Goal: Information Seeking & Learning: Check status

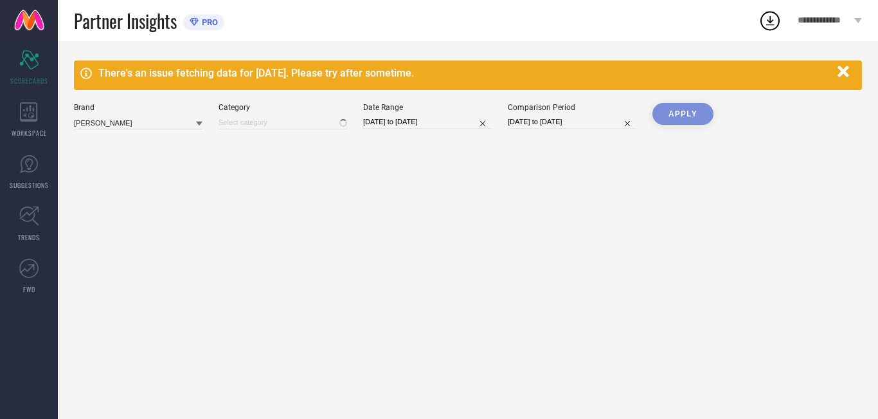
type input "All"
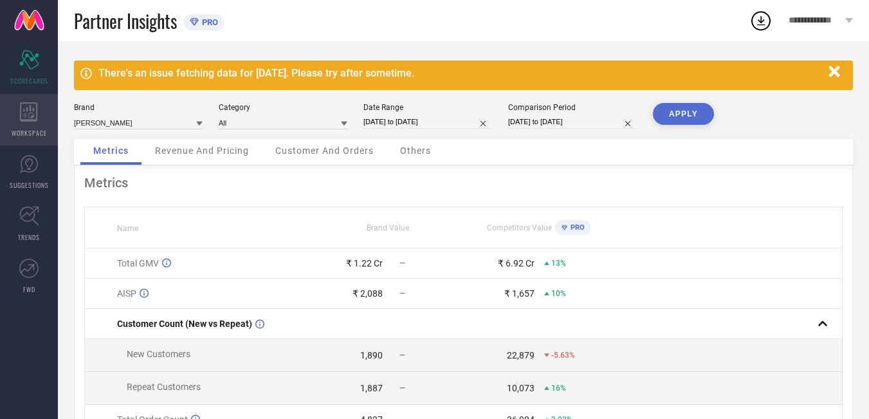
click at [8, 134] on div "WORKSPACE" at bounding box center [29, 119] width 58 height 51
click at [33, 125] on div "WORKSPACE" at bounding box center [29, 119] width 58 height 51
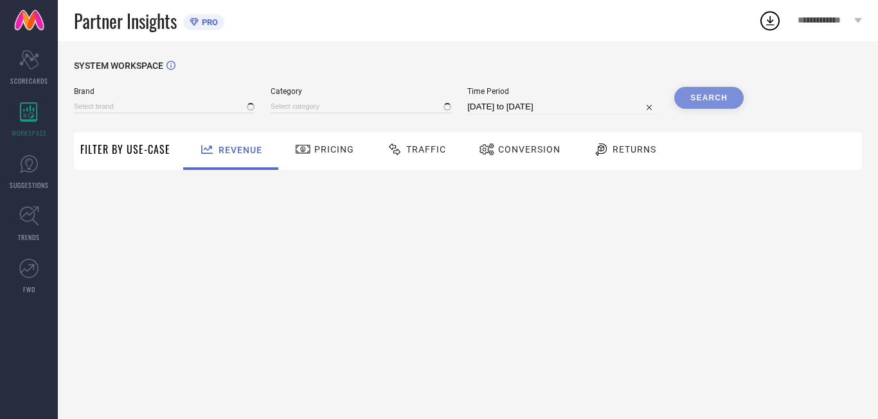
type input "[PERSON_NAME]"
type input "All"
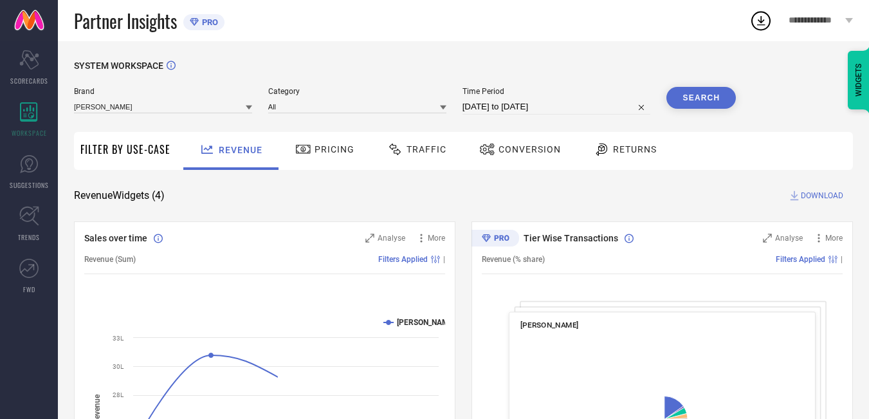
click at [591, 109] on input "[DATE] to [DATE]" at bounding box center [556, 106] width 188 height 15
select select "7"
select select "2025"
select select "8"
select select "2025"
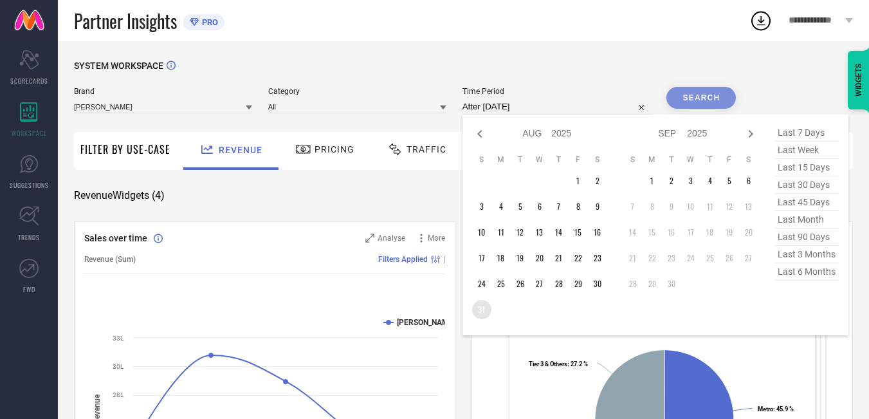
click at [486, 307] on td "31" at bounding box center [481, 309] width 19 height 19
type input "[DATE] to [DATE]"
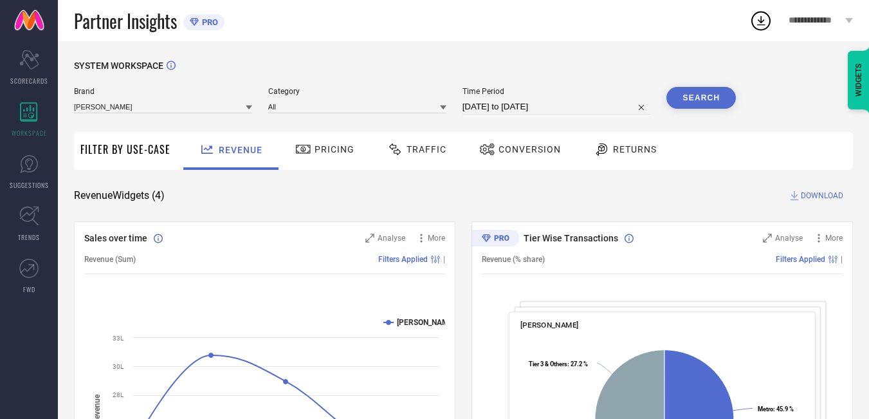
click at [687, 98] on button "Search" at bounding box center [700, 98] width 69 height 22
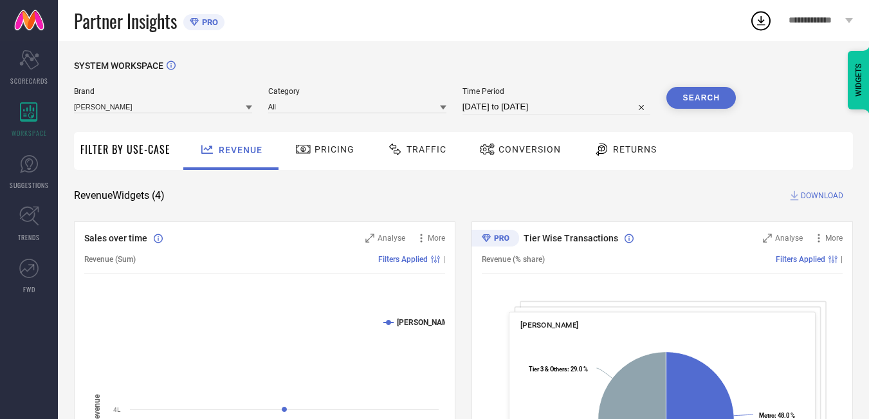
select select "7"
select select "2025"
select select "8"
select select "2025"
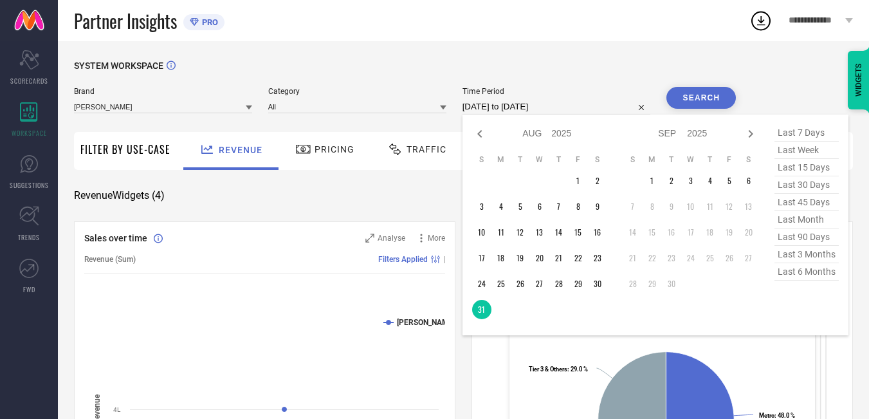
click at [588, 104] on input "[DATE] to [DATE]" at bounding box center [556, 106] width 188 height 15
click at [604, 289] on td "30" at bounding box center [597, 283] width 19 height 19
type input "[DATE] to [DATE]"
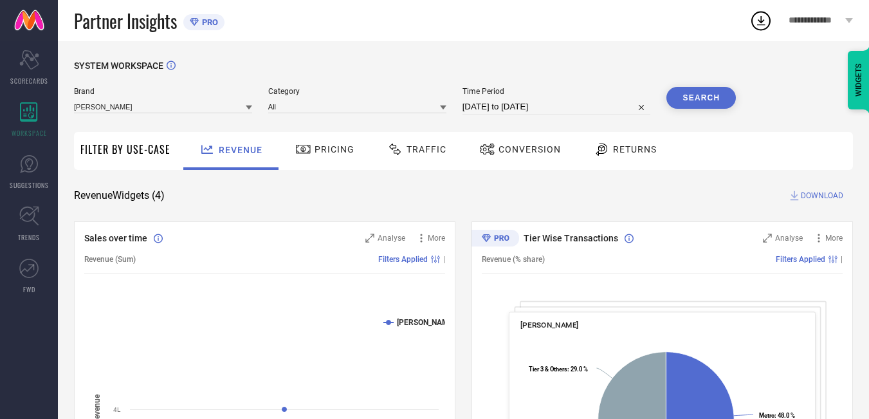
click at [707, 98] on button "Search" at bounding box center [700, 98] width 69 height 22
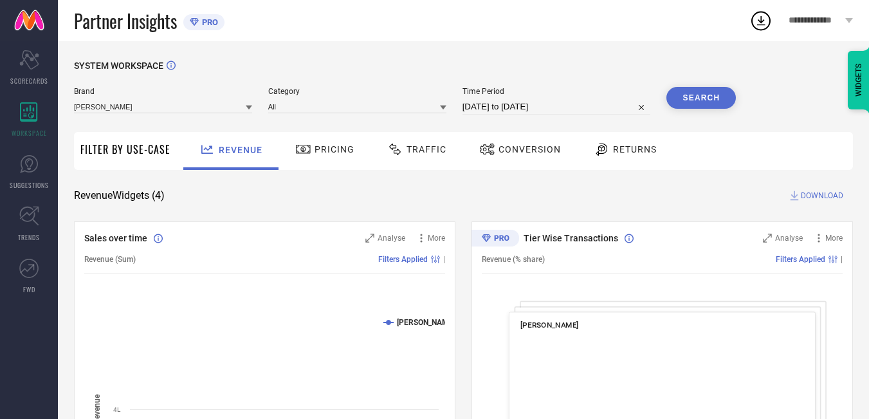
click at [417, 154] on span "Traffic" at bounding box center [426, 149] width 40 height 10
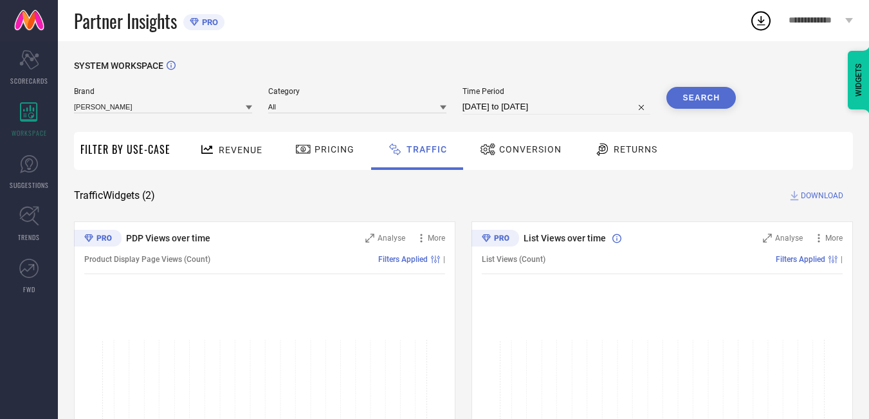
select select "7"
select select "2025"
select select "8"
select select "2025"
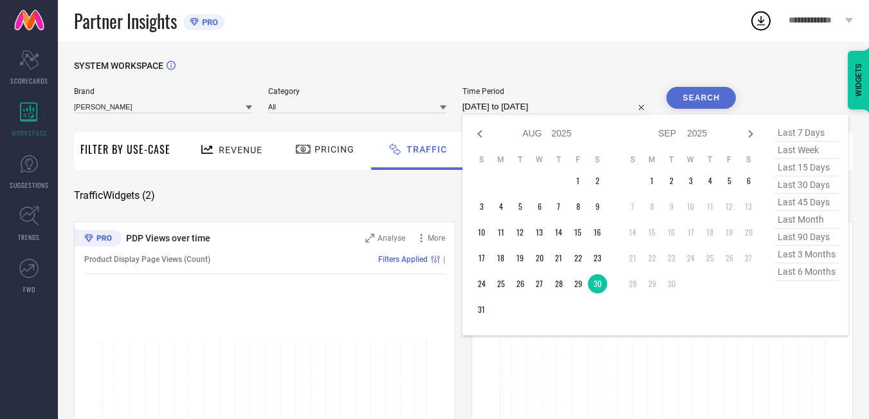
click at [586, 112] on input "[DATE] to [DATE]" at bounding box center [556, 106] width 188 height 15
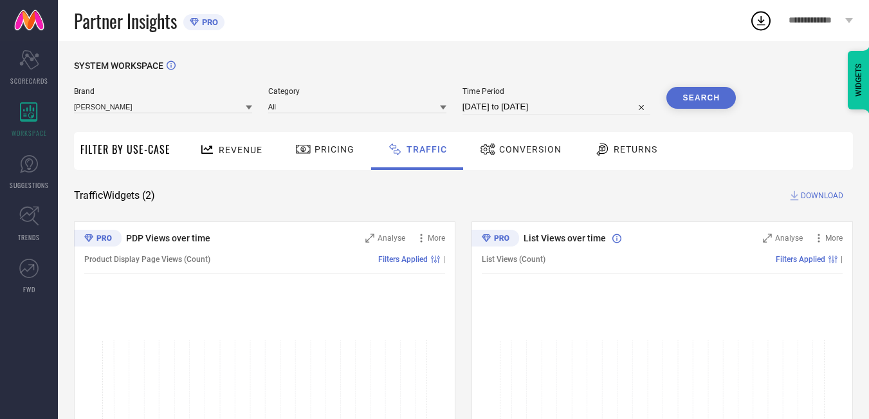
click at [581, 64] on div "SYSTEM WORKSPACE" at bounding box center [463, 73] width 779 height 26
click at [570, 102] on input "[DATE] to [DATE]" at bounding box center [556, 106] width 188 height 15
select select "7"
select select "2025"
select select "8"
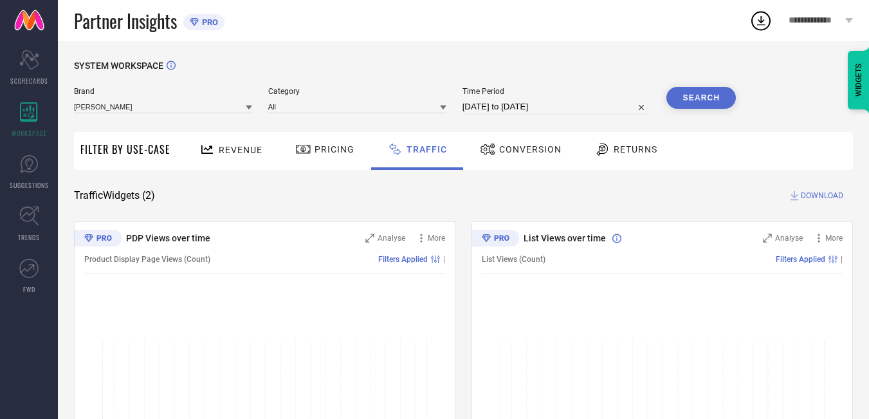
select select "2025"
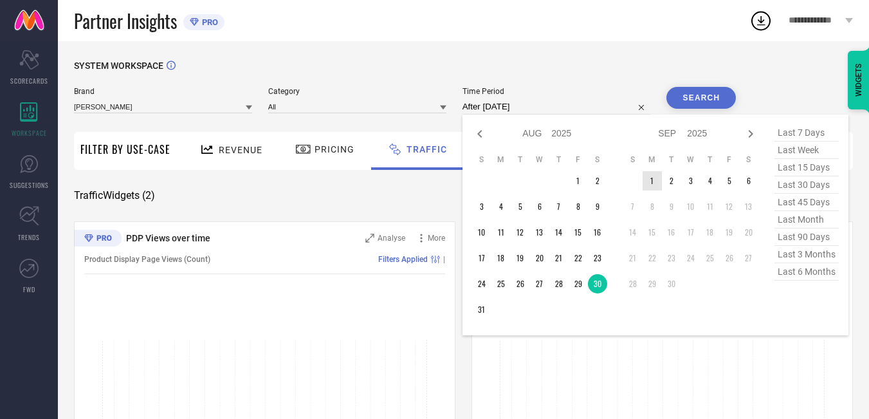
click at [659, 176] on td "1" at bounding box center [651, 180] width 19 height 19
type input "[DATE] to [DATE]"
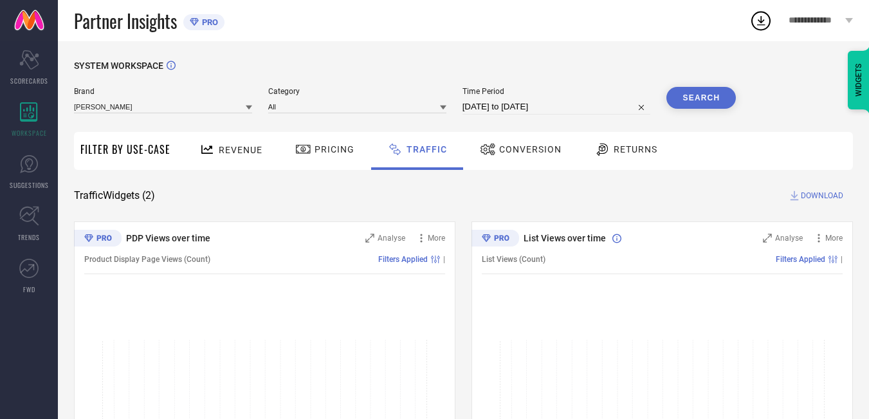
click at [696, 96] on button "Search" at bounding box center [700, 98] width 69 height 22
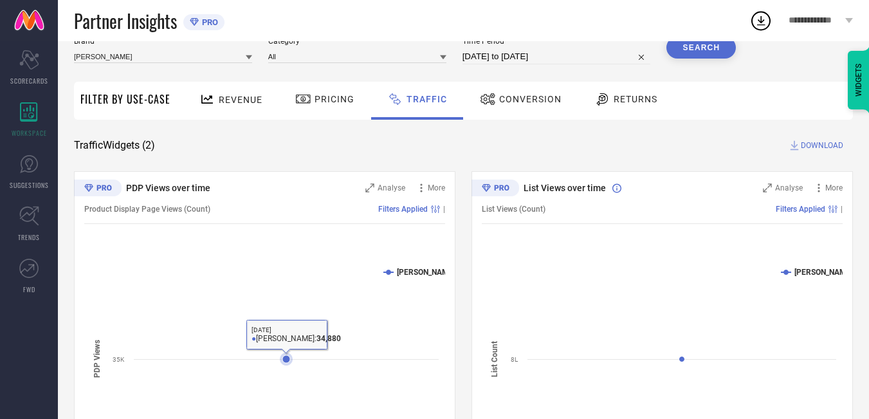
scroll to position [51, 0]
select select "8"
select select "2025"
select select "9"
select select "2025"
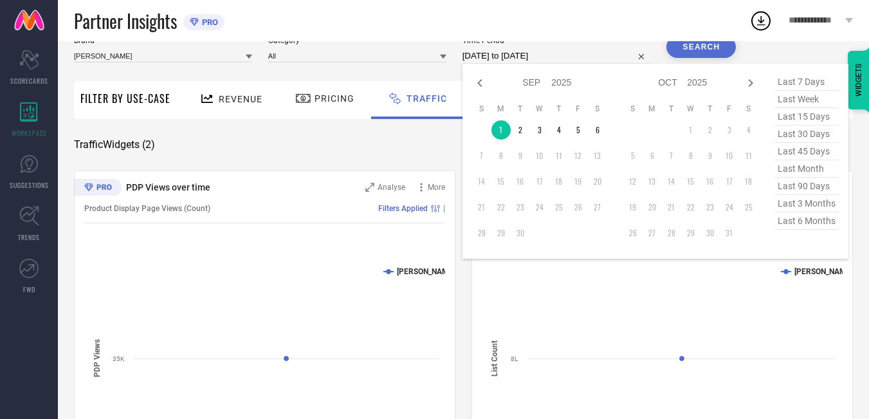
click at [586, 55] on input "[DATE] to [DATE]" at bounding box center [556, 55] width 188 height 15
click at [522, 132] on td "2" at bounding box center [519, 129] width 19 height 19
type input "[DATE] to [DATE]"
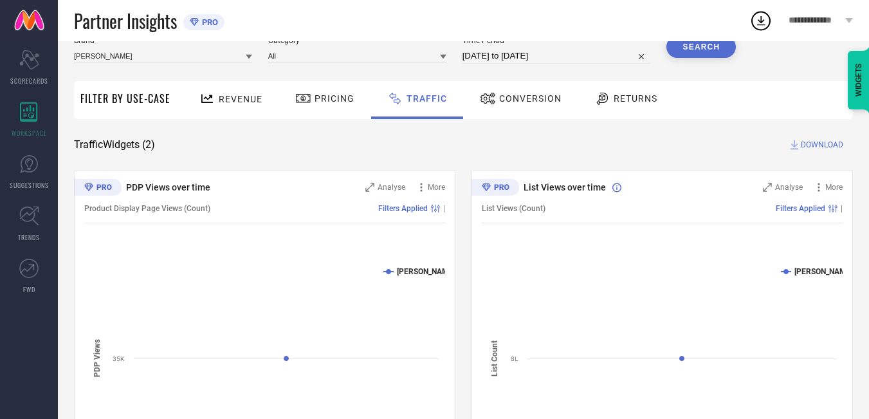
click at [709, 53] on button "Search" at bounding box center [700, 47] width 69 height 22
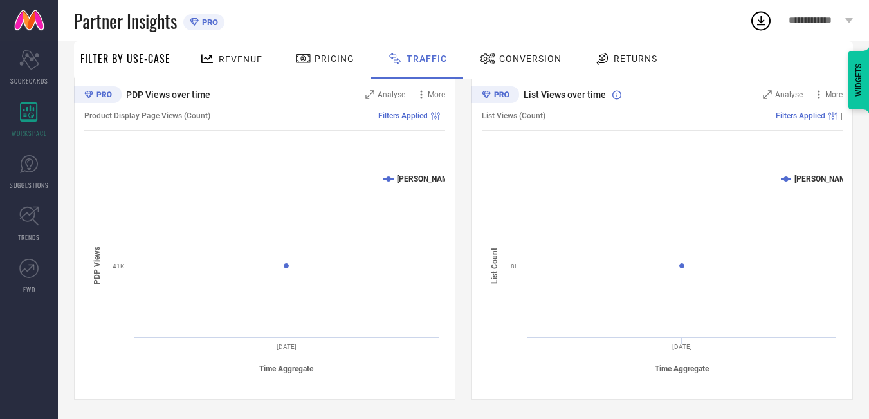
scroll to position [0, 0]
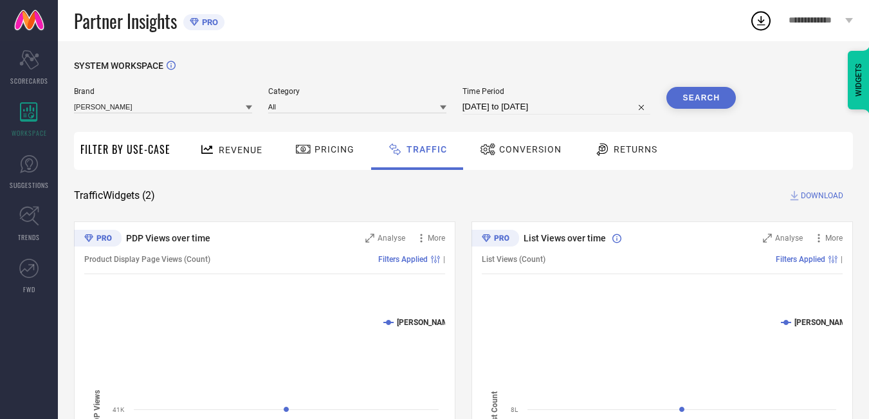
click at [571, 108] on input "[DATE] to [DATE]" at bounding box center [556, 106] width 188 height 15
select select "8"
select select "2025"
select select "9"
select select "2025"
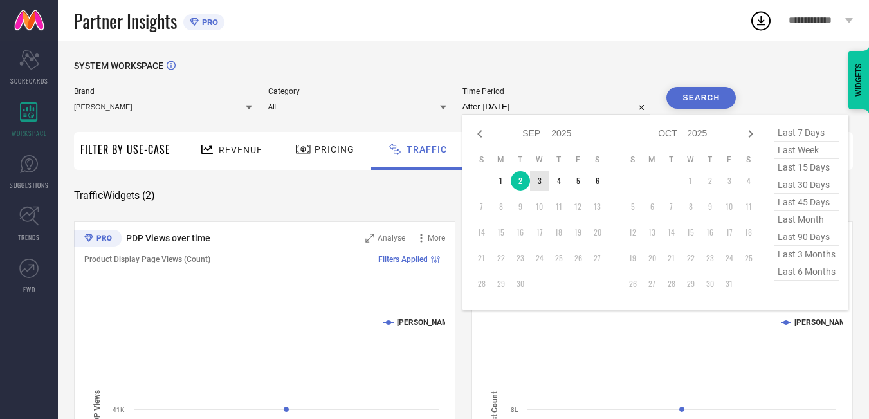
click at [548, 180] on td "3" at bounding box center [539, 180] width 19 height 19
type input "[DATE] to [DATE]"
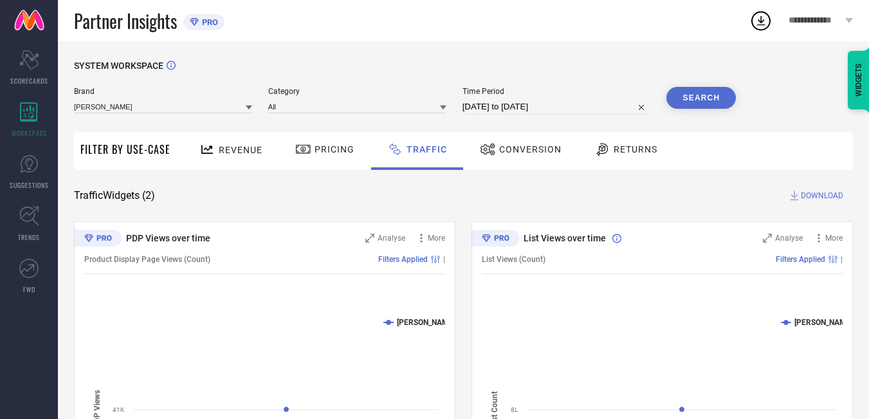
click at [694, 97] on button "Search" at bounding box center [700, 98] width 69 height 22
select select "8"
select select "2025"
select select "9"
select select "2025"
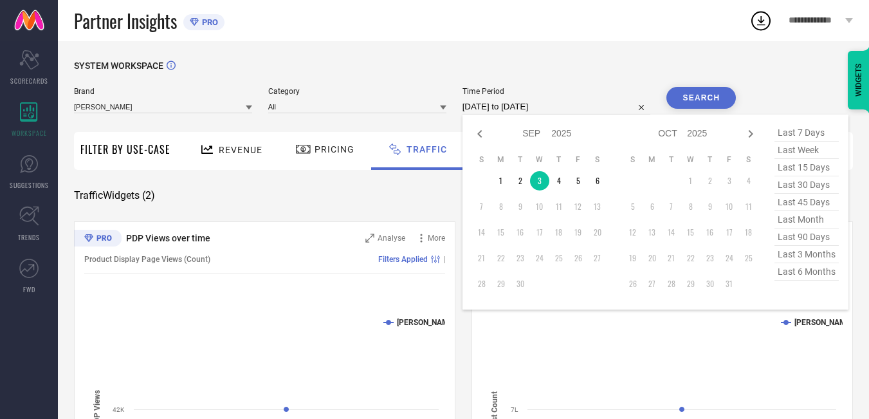
click at [581, 107] on input "[DATE] to [DATE]" at bounding box center [556, 106] width 188 height 15
click at [559, 183] on td "4" at bounding box center [558, 180] width 19 height 19
type input "[DATE] to [DATE]"
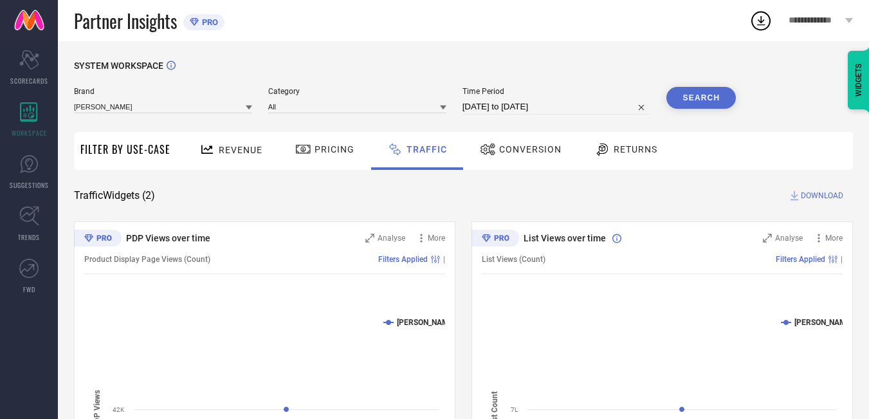
click at [696, 95] on button "Search" at bounding box center [700, 98] width 69 height 22
select select "8"
select select "2025"
select select "9"
select select "2025"
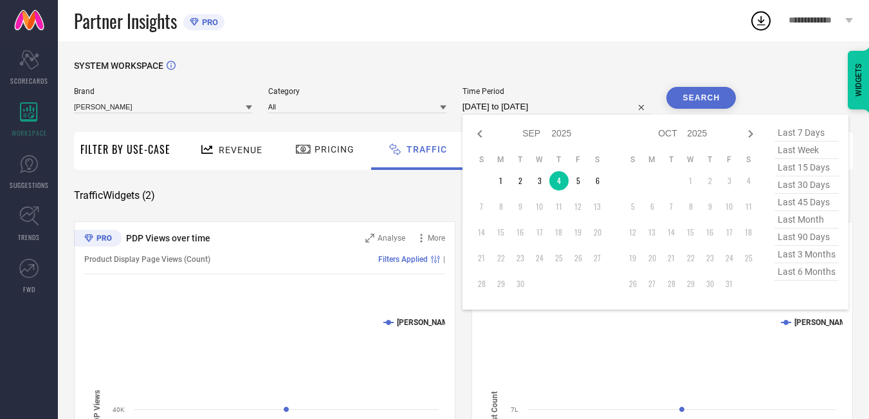
click at [573, 109] on input "[DATE] to [DATE]" at bounding box center [556, 106] width 188 height 15
click at [582, 184] on td "5" at bounding box center [577, 180] width 19 height 19
type input "[DATE] to [DATE]"
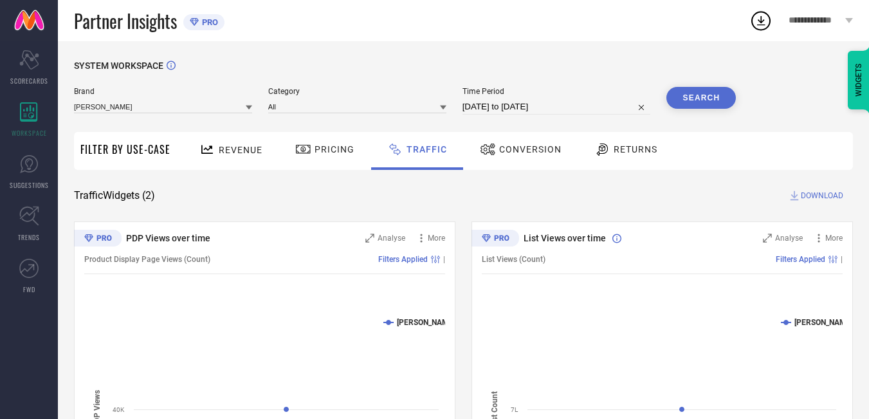
click at [722, 97] on button "Search" at bounding box center [700, 98] width 69 height 22
select select "8"
select select "2025"
select select "9"
select select "2025"
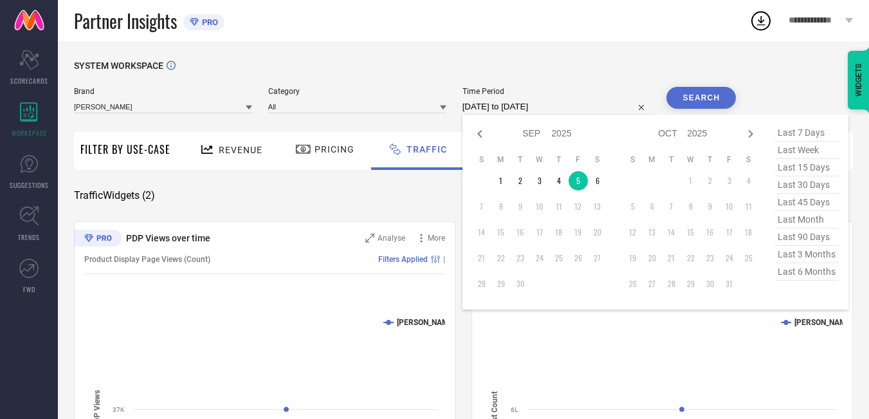
click at [597, 107] on input "[DATE] to [DATE]" at bounding box center [556, 106] width 188 height 15
click at [602, 181] on td "6" at bounding box center [597, 180] width 19 height 19
type input "[DATE] to [DATE]"
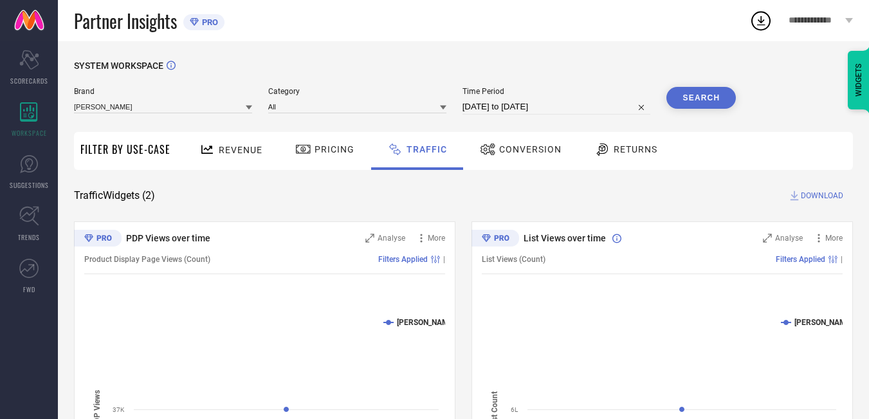
click at [718, 102] on button "Search" at bounding box center [700, 98] width 69 height 22
